Goal: Task Accomplishment & Management: Use online tool/utility

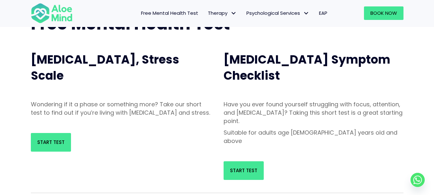
scroll to position [67, 0]
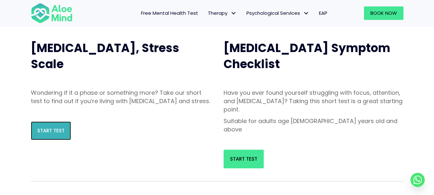
click at [57, 134] on span "Start Test" at bounding box center [50, 130] width 27 height 7
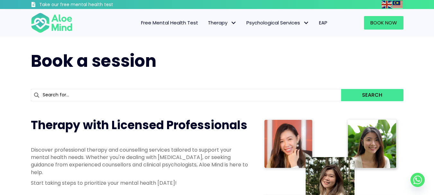
click at [190, 24] on span "Free Mental Health Test" at bounding box center [169, 22] width 57 height 7
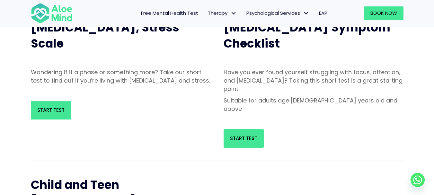
scroll to position [99, 0]
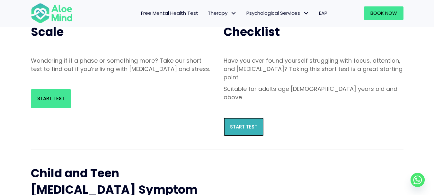
click at [239, 123] on span "Start Test" at bounding box center [243, 126] width 27 height 7
